Goal: Task Accomplishment & Management: Manage account settings

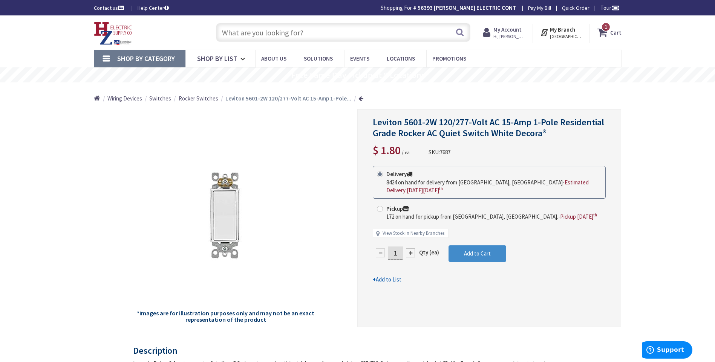
click at [510, 37] on span "Hi, David" at bounding box center [509, 37] width 32 height 6
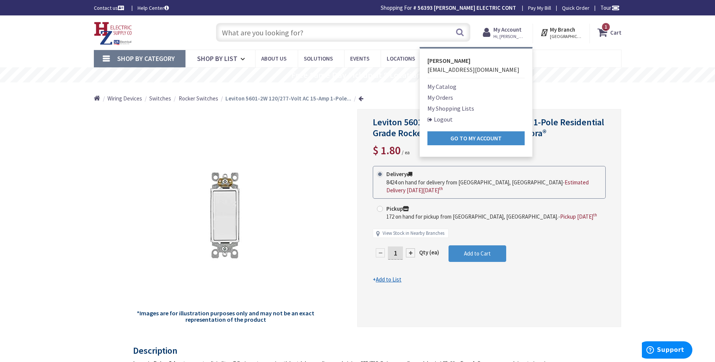
click at [447, 121] on link "Logout" at bounding box center [439, 119] width 25 height 9
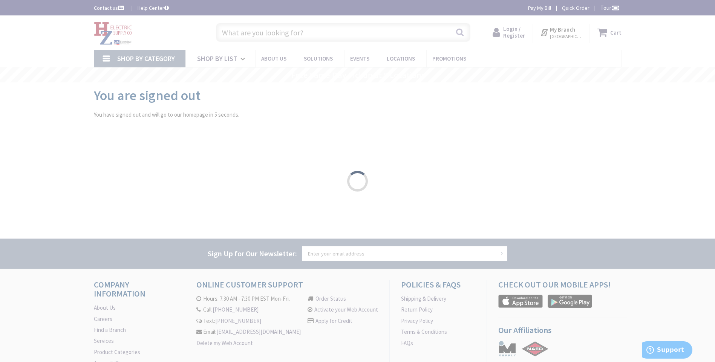
type input "[GEOGRAPHIC_DATA][PERSON_NAME] 01238, [GEOGRAPHIC_DATA]"
